Goal: Information Seeking & Learning: Learn about a topic

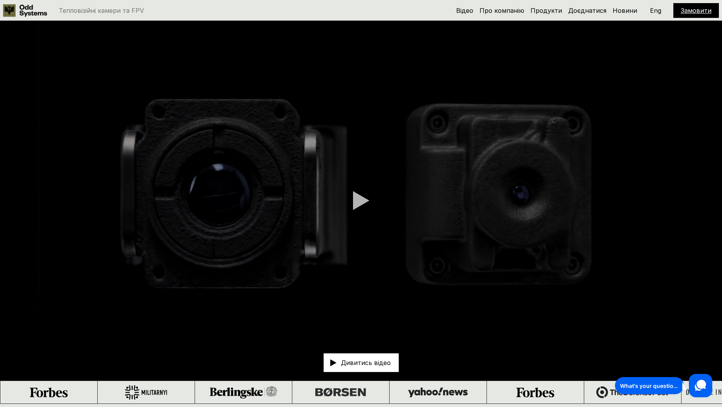
click at [355, 205] on div at bounding box center [361, 200] width 16 height 19
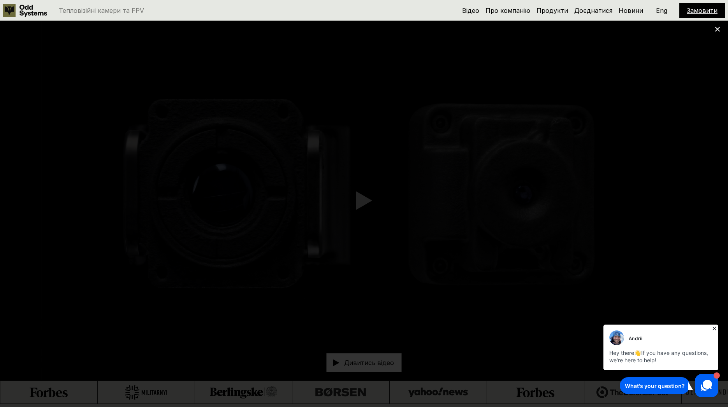
click at [718, 327] on icon at bounding box center [714, 329] width 8 height 8
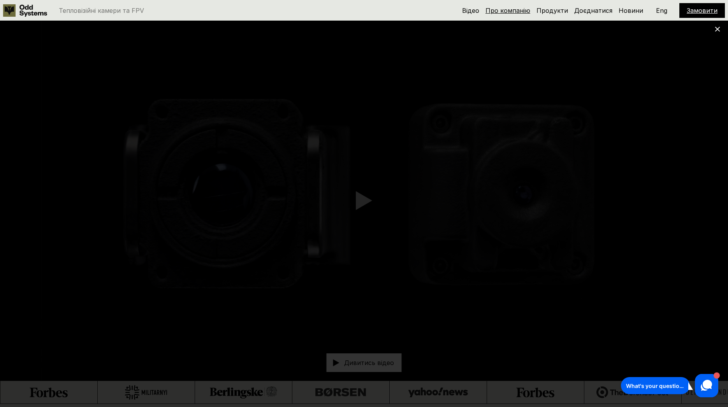
click at [507, 12] on link "Про компанію" at bounding box center [507, 11] width 45 height 8
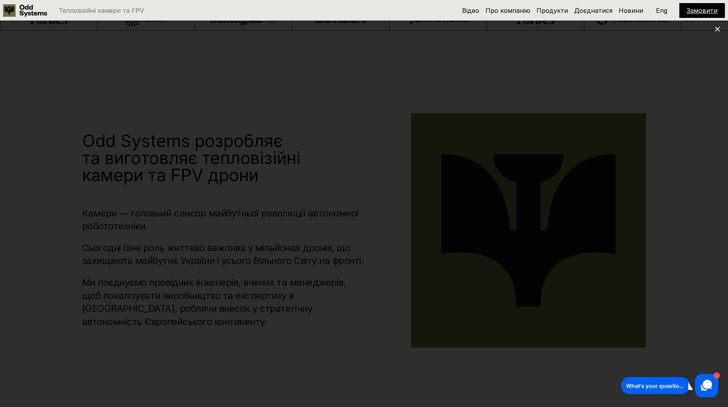
scroll to position [404, 0]
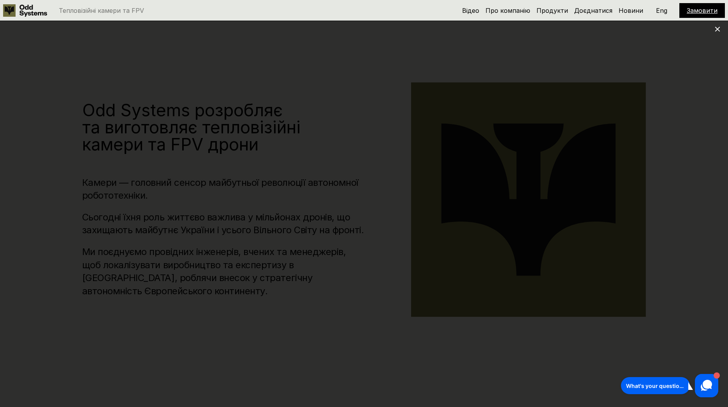
click at [717, 27] on icon at bounding box center [717, 28] width 5 height 5
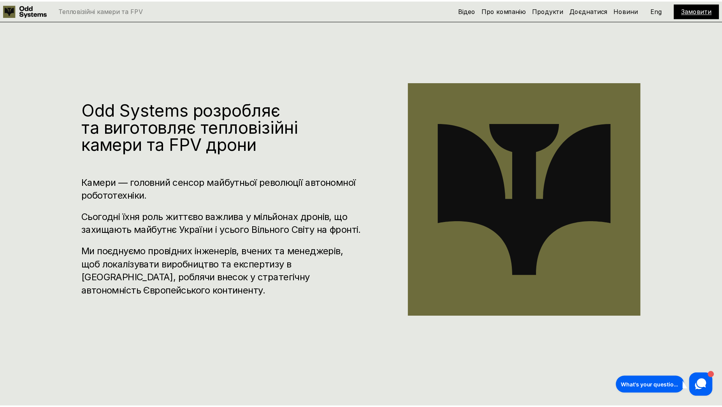
scroll to position [398, 0]
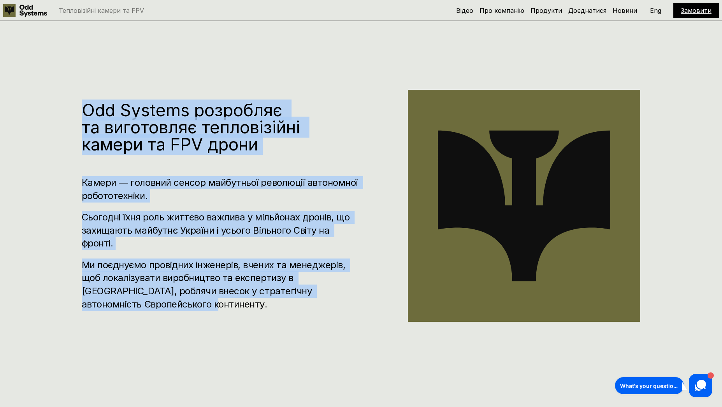
drag, startPoint x: 37, startPoint y: 107, endPoint x: 266, endPoint y: 317, distance: 310.4
click at [265, 315] on div "Odd Systems розробляє та виготовляє тепловізійні камери та FPV дрони Камери — г…" at bounding box center [361, 210] width 722 height 407
click at [266, 320] on div "Odd Systems розробляє та виготовляє тепловізійні камери та FPV дрони Камери — г…" at bounding box center [361, 210] width 722 height 407
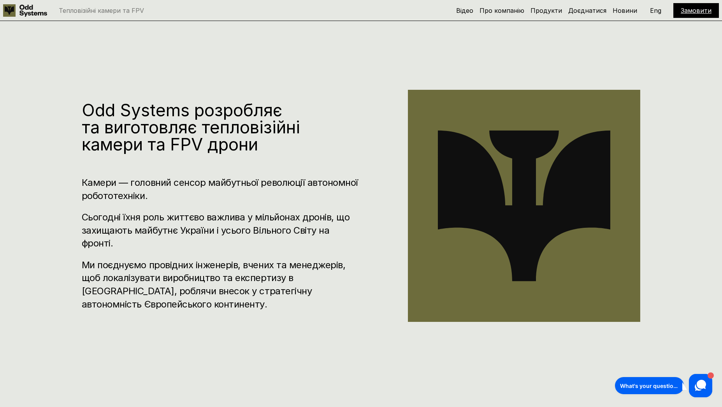
click at [14, 3] on div "Тепловізійні камери та FPV Відео Про компанію Продукти Доєднатися Новини Замови…" at bounding box center [361, 10] width 722 height 21
click at [32, 12] on use at bounding box center [33, 11] width 28 height 12
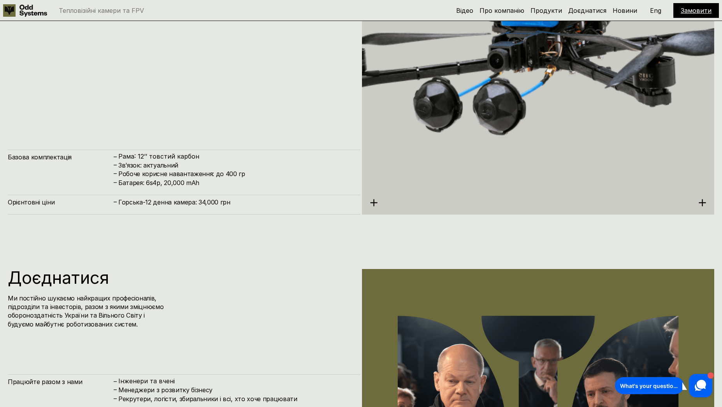
scroll to position [3820, 0]
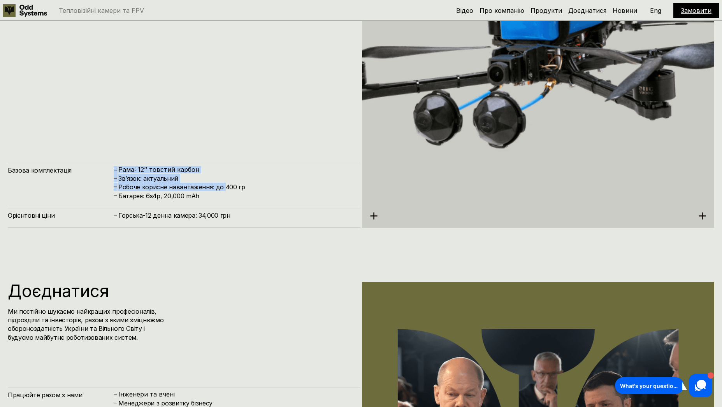
drag, startPoint x: 109, startPoint y: 176, endPoint x: 224, endPoint y: 193, distance: 116.4
click at [222, 191] on div "Базова комплектація – Рама: 12’’ товстий карбон – Зв’язок: актуальний – Робоче …" at bounding box center [184, 181] width 353 height 37
click at [224, 193] on h4 "Батарея: 6s4p, 20,000 mAh" at bounding box center [235, 196] width 234 height 9
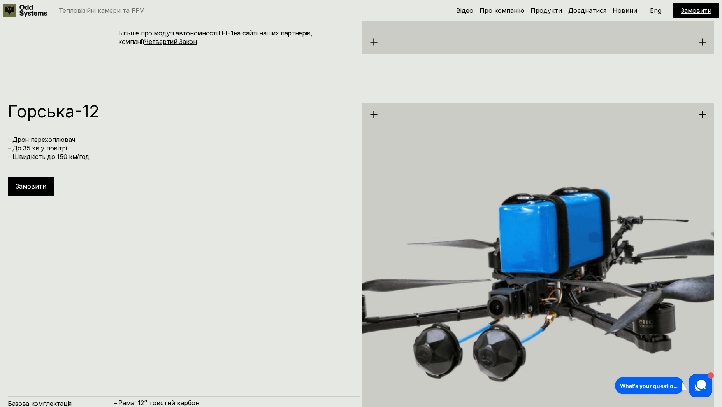
scroll to position [3680, 0]
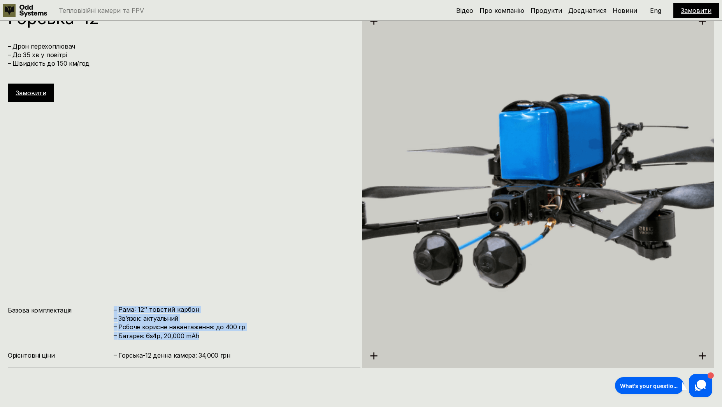
drag, startPoint x: 91, startPoint y: 311, endPoint x: 232, endPoint y: 342, distance: 145.2
click at [232, 342] on div "Базова комплектація – Рама: 12’’ товстий карбон – Зв’язок: актуальний – Робоче …" at bounding box center [184, 335] width 353 height 65
drag, startPoint x: 222, startPoint y: 337, endPoint x: 89, endPoint y: 306, distance: 136.2
click at [89, 306] on div "Базова комплектація – Рама: 12’’ товстий карбон – Зв’язок: актуальний – Робоче …" at bounding box center [184, 321] width 353 height 37
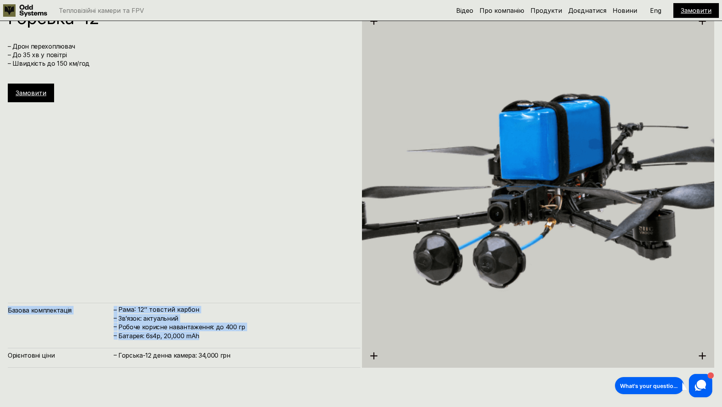
click at [89, 306] on h4 "Базова комплектація" at bounding box center [60, 310] width 105 height 9
drag, startPoint x: 104, startPoint y: 306, endPoint x: 216, endPoint y: 341, distance: 116.8
click at [216, 341] on div "Базова комплектація – Рама: 12’’ товстий карбон – Зв’язок: актуальний – Робоче …" at bounding box center [184, 335] width 353 height 65
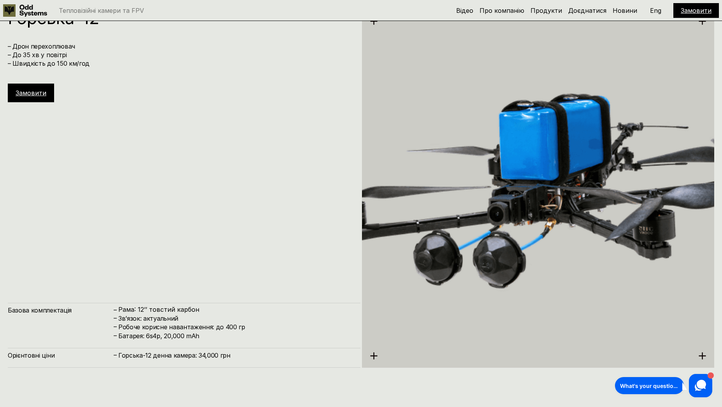
click at [230, 360] on h4 "Горська-12 денна камера: 34,000 грн" at bounding box center [235, 355] width 234 height 9
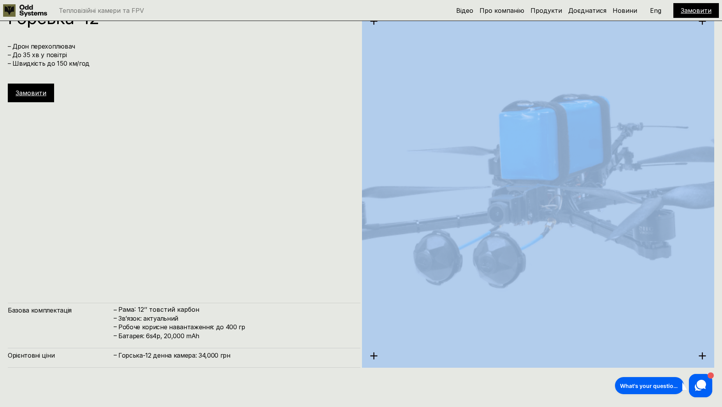
click at [230, 360] on h4 "Горська-12 денна камера: 34,000 грн" at bounding box center [235, 355] width 234 height 9
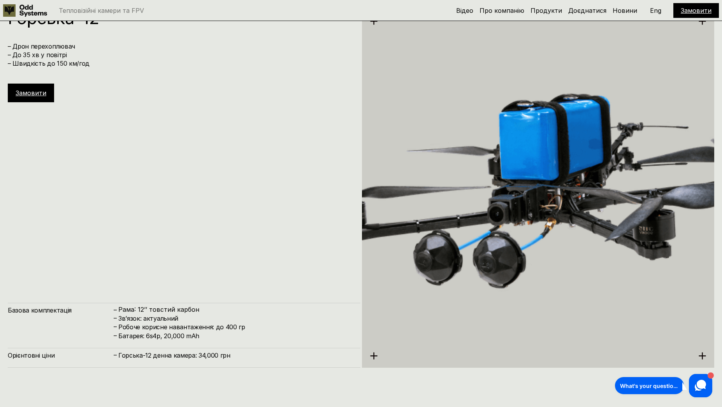
click at [216, 356] on h4 "Горська-12 денна камера: 34,000 грн" at bounding box center [235, 355] width 234 height 9
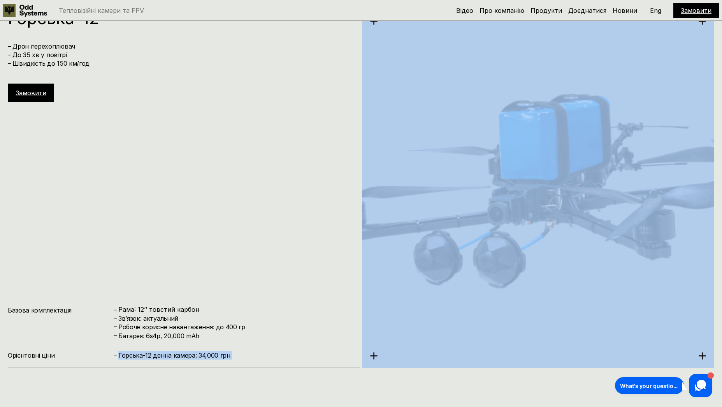
click at [216, 356] on h4 "Горська-12 денна камера: 34,000 грн" at bounding box center [235, 355] width 234 height 9
click at [225, 354] on h4 "Горська-12 денна камера: 34,000 грн" at bounding box center [235, 355] width 234 height 9
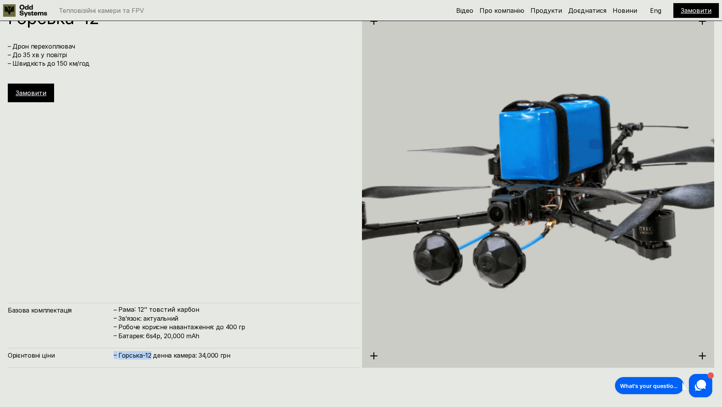
drag, startPoint x: 116, startPoint y: 357, endPoint x: 151, endPoint y: 356, distance: 35.4
click at [151, 356] on div "– [PERSON_NAME]-12 денна камера: 34,000 грн" at bounding box center [233, 355] width 240 height 9
click at [151, 356] on h4 "Горська-12 денна камера: 34,000 грн" at bounding box center [235, 355] width 234 height 9
drag, startPoint x: 151, startPoint y: 356, endPoint x: 133, endPoint y: 355, distance: 17.9
click at [133, 355] on h4 "Горська-12 денна камера: 34,000 грн" at bounding box center [235, 355] width 234 height 9
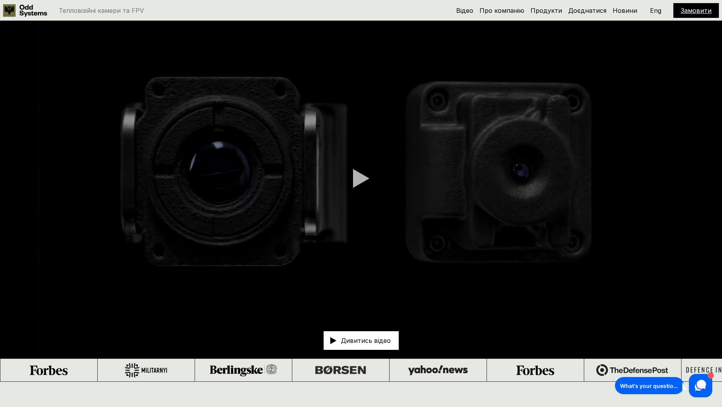
scroll to position [0, 0]
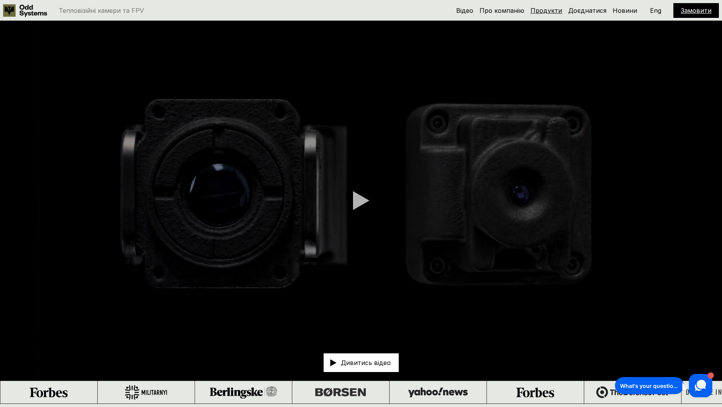
click at [543, 7] on link "Продукти" at bounding box center [546, 11] width 32 height 8
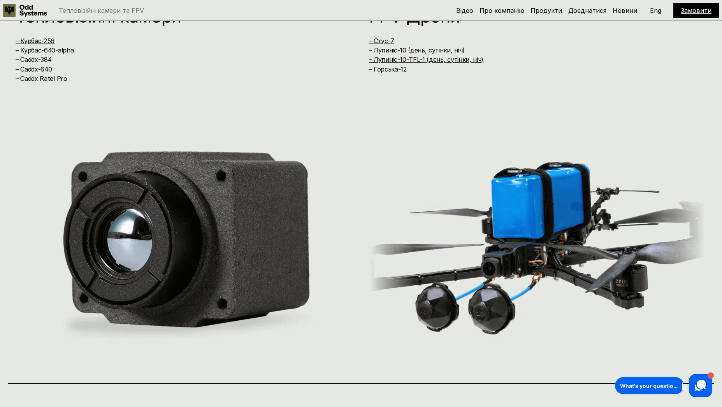
scroll to position [765, 0]
